Goal: Check status: Check status

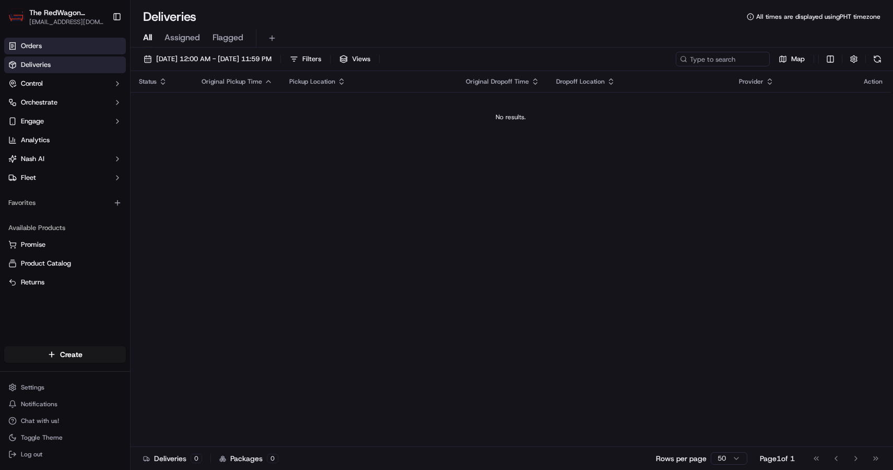
click at [89, 51] on link "Orders" at bounding box center [65, 46] width 122 height 17
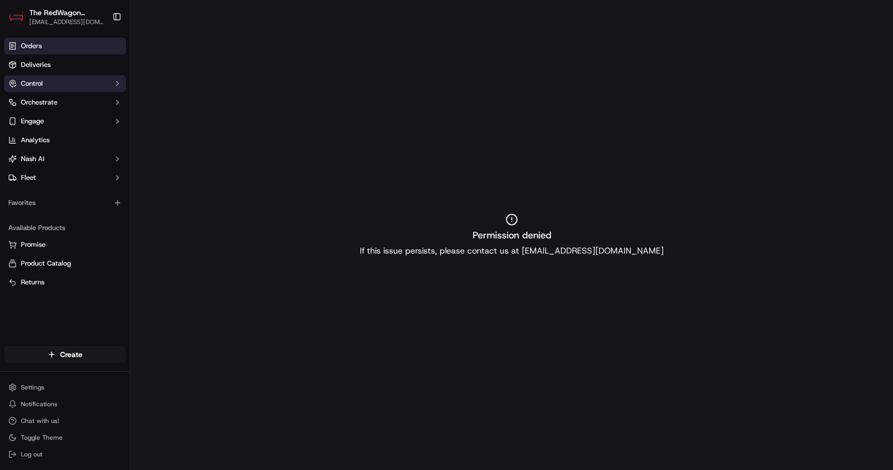
click at [67, 83] on button "Control" at bounding box center [65, 83] width 122 height 17
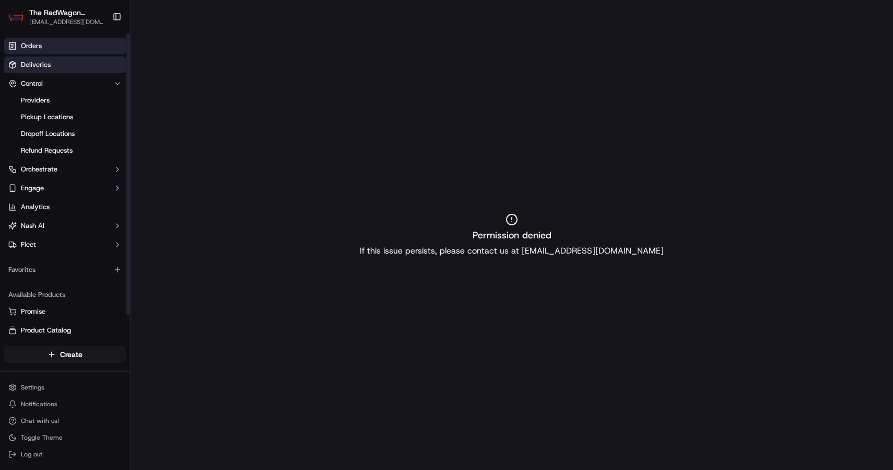
click at [73, 64] on link "Deliveries" at bounding box center [65, 64] width 122 height 17
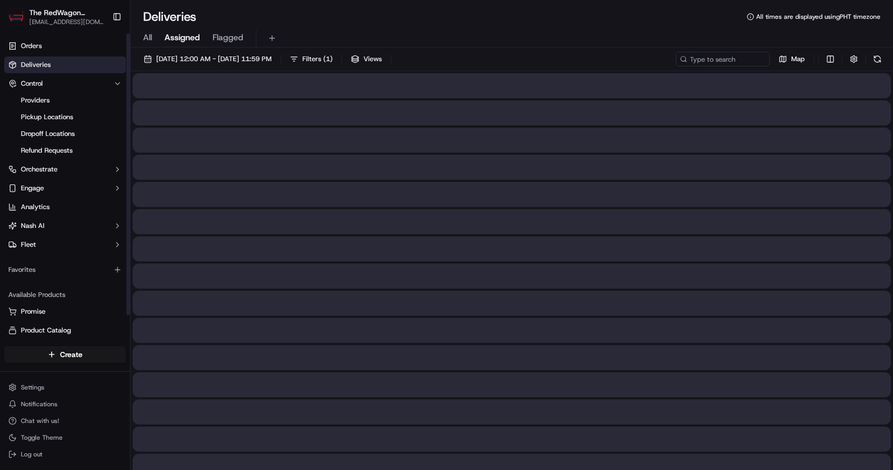
click at [176, 38] on span "Assigned" at bounding box center [183, 37] width 36 height 13
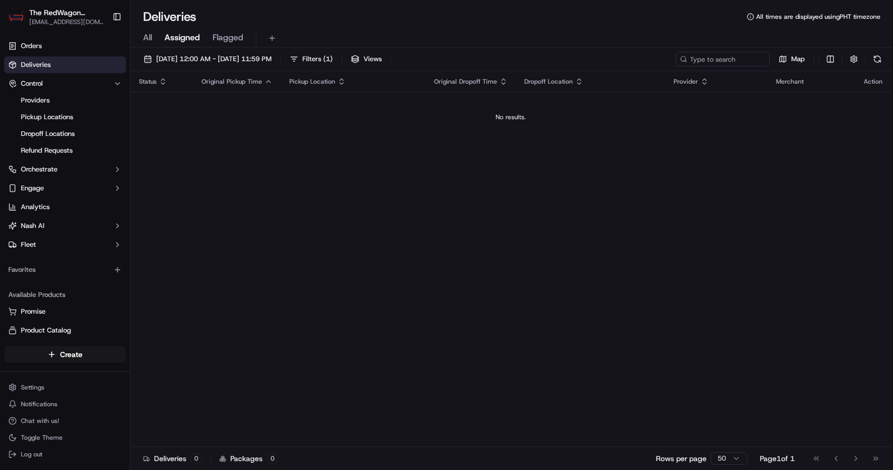
click at [207, 37] on div "All Assigned Flagged" at bounding box center [512, 38] width 763 height 18
click at [214, 38] on span "Flagged" at bounding box center [228, 37] width 31 height 13
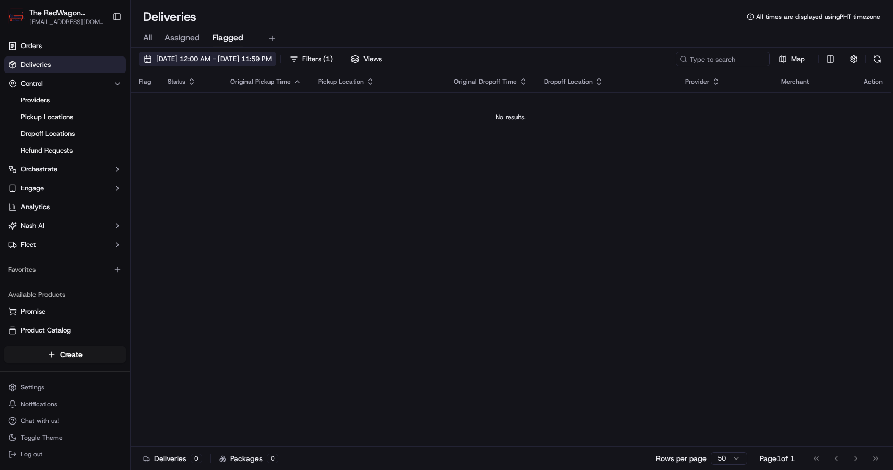
click at [208, 60] on span "[DATE] 12:00 AM - [DATE] 11:59 PM" at bounding box center [213, 58] width 115 height 9
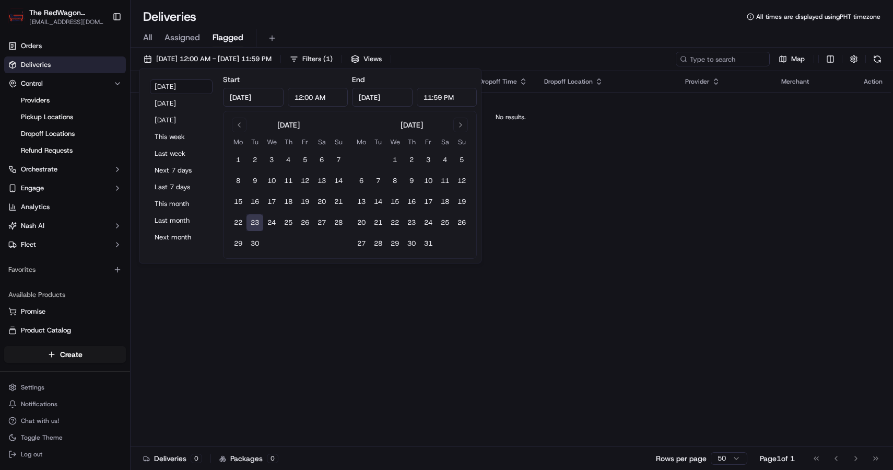
click at [255, 225] on button "23" at bounding box center [255, 222] width 17 height 17
click at [260, 219] on button "23" at bounding box center [255, 222] width 17 height 17
click at [269, 307] on div "Flag Status Original Pickup Time Pickup Location Original Dropoff Time Dropoff …" at bounding box center [511, 259] width 761 height 376
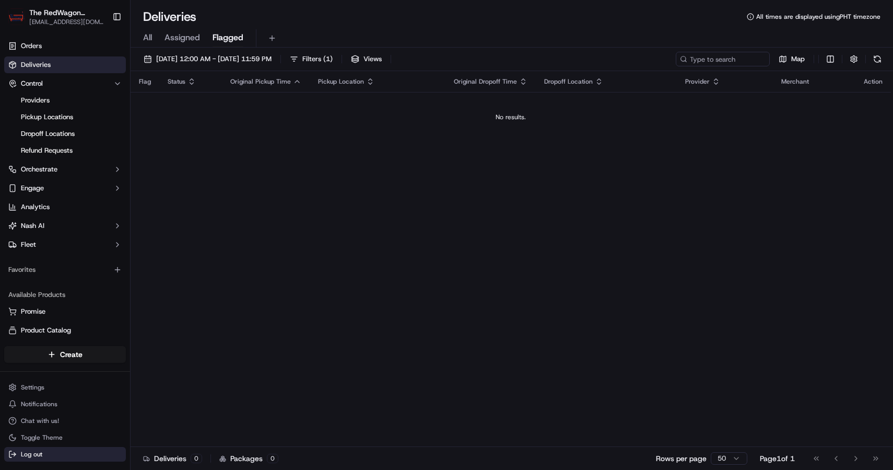
click at [48, 461] on button "Log out" at bounding box center [65, 454] width 122 height 15
